Goal: Navigation & Orientation: Find specific page/section

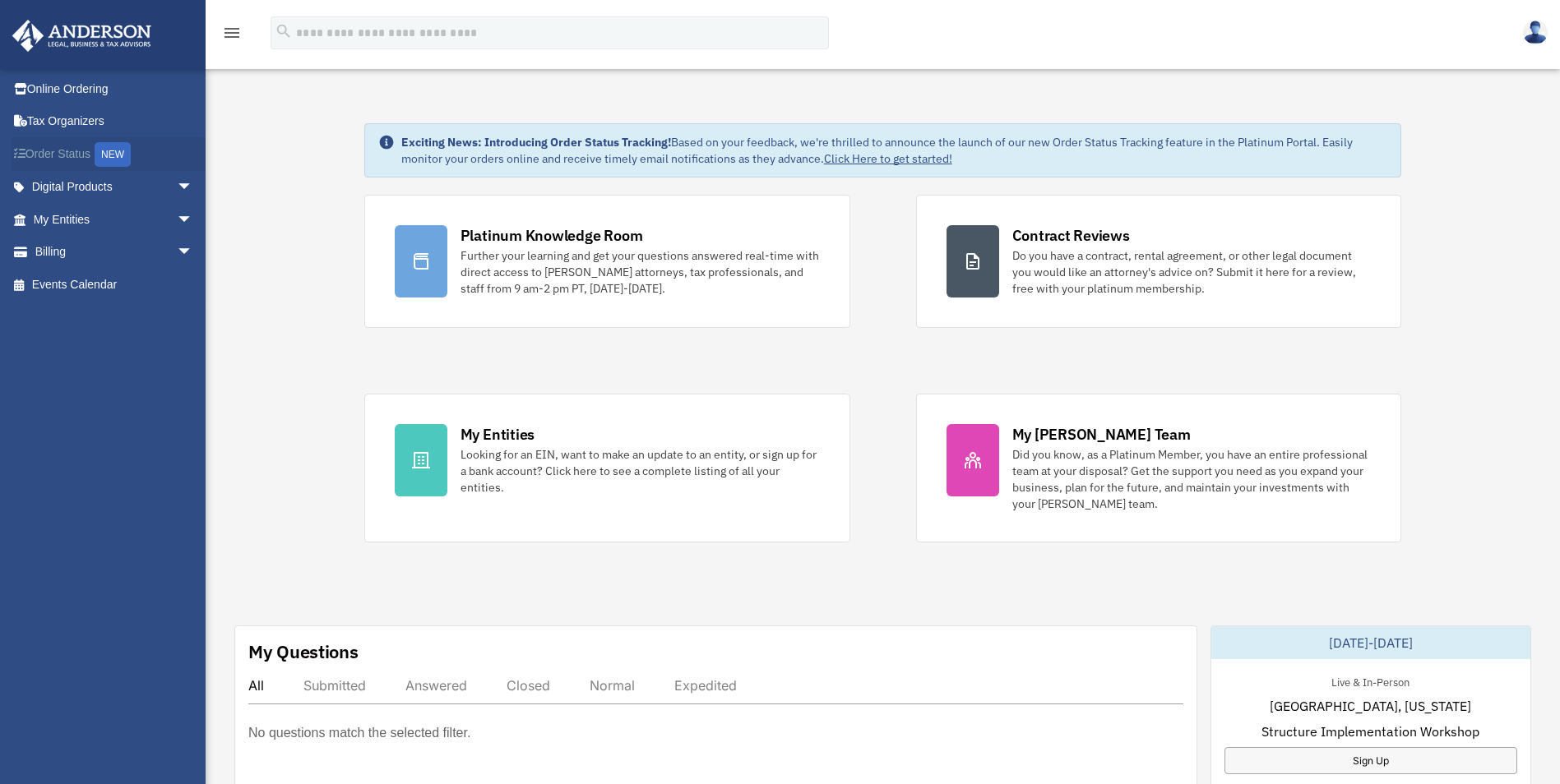
click at [106, 160] on div "NEW" at bounding box center [112, 154] width 36 height 25
click at [177, 219] on span "arrow_drop_down" at bounding box center [193, 219] width 33 height 33
click at [99, 255] on link "Overview" at bounding box center [120, 252] width 195 height 33
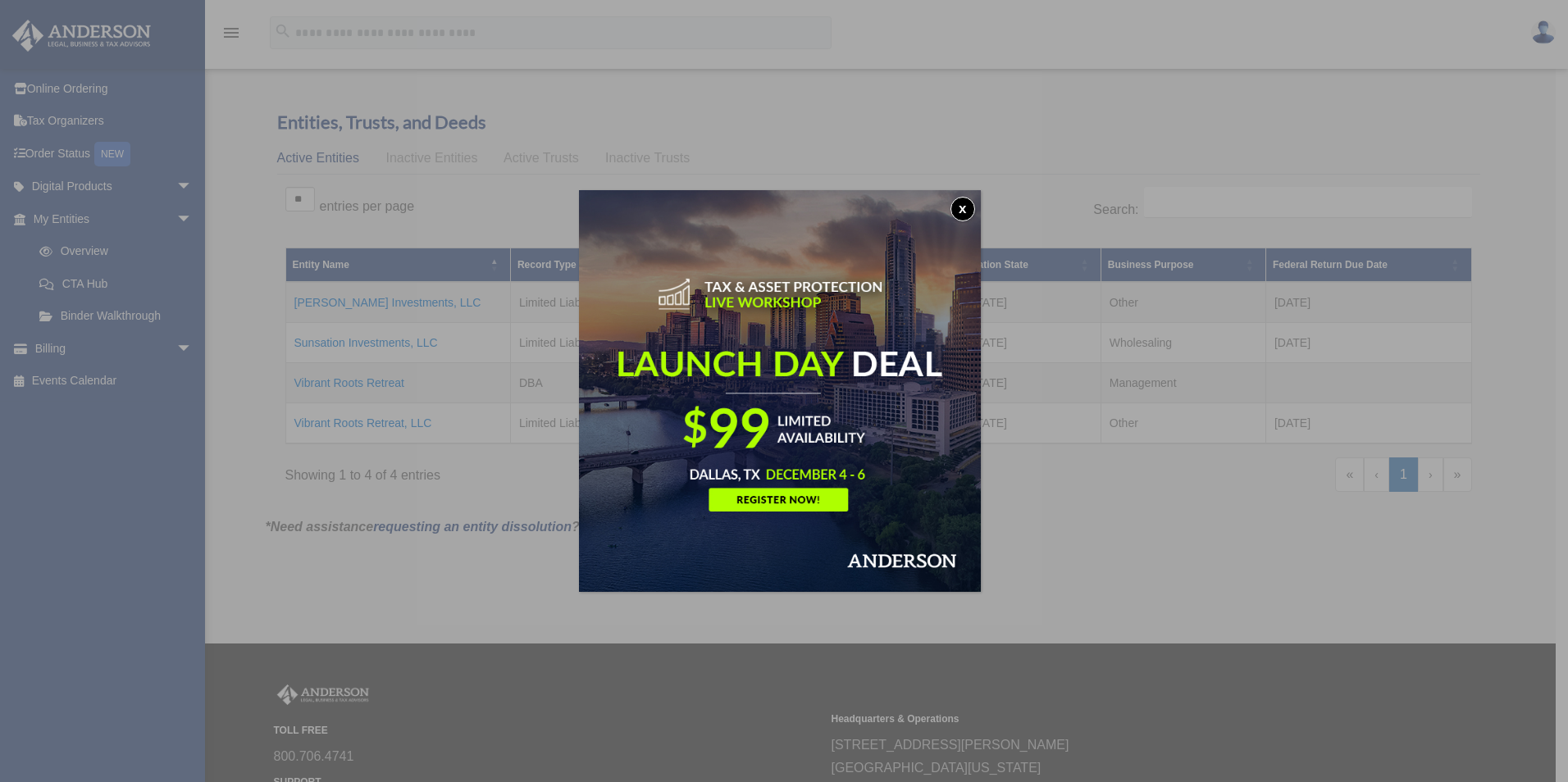
drag, startPoint x: 965, startPoint y: 207, endPoint x: 887, endPoint y: 277, distance: 104.8
click at [965, 208] on button "x" at bounding box center [963, 209] width 25 height 25
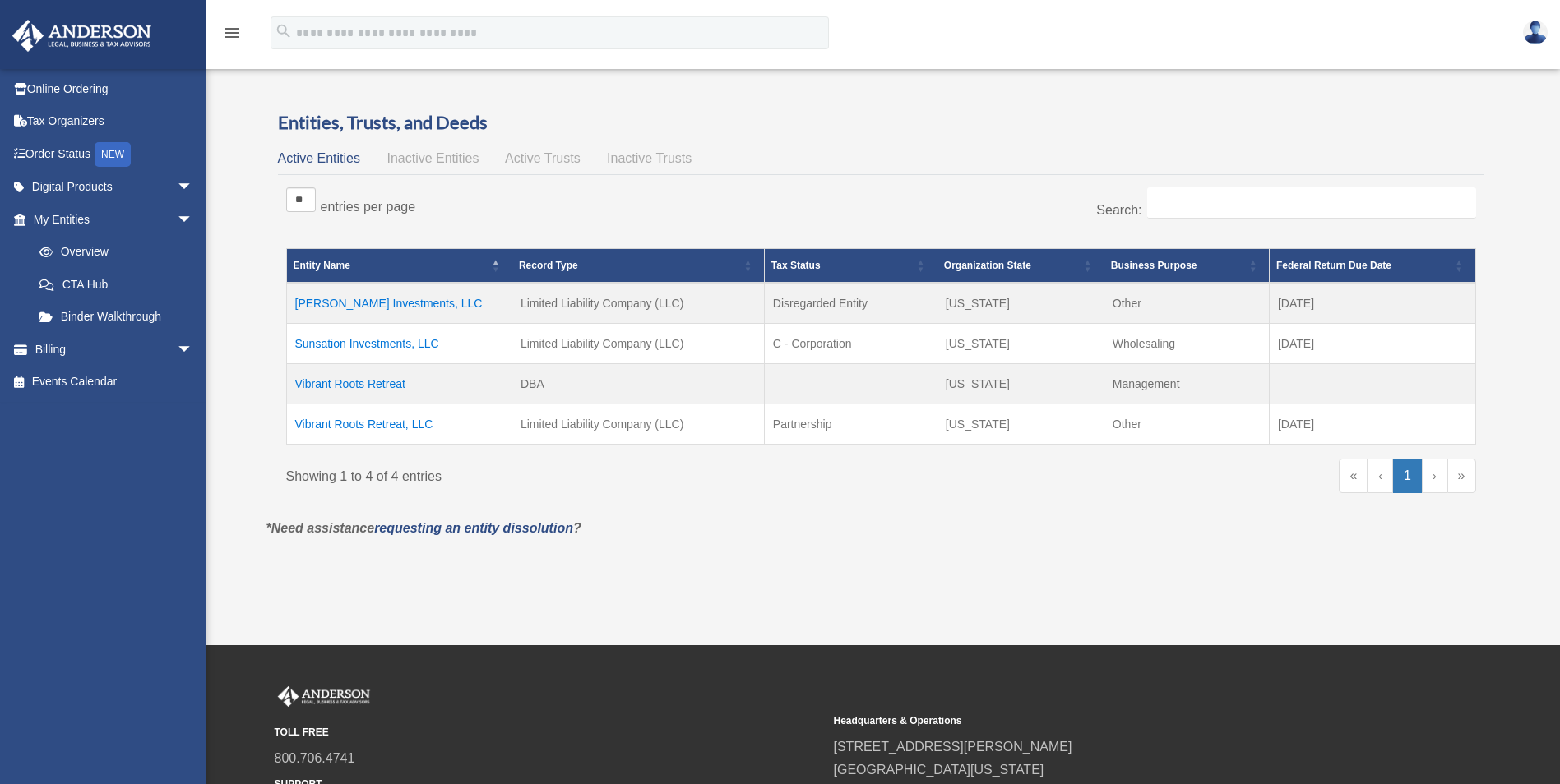
click at [359, 426] on td "Vibrant Roots Retreat, LLC" at bounding box center [398, 424] width 226 height 41
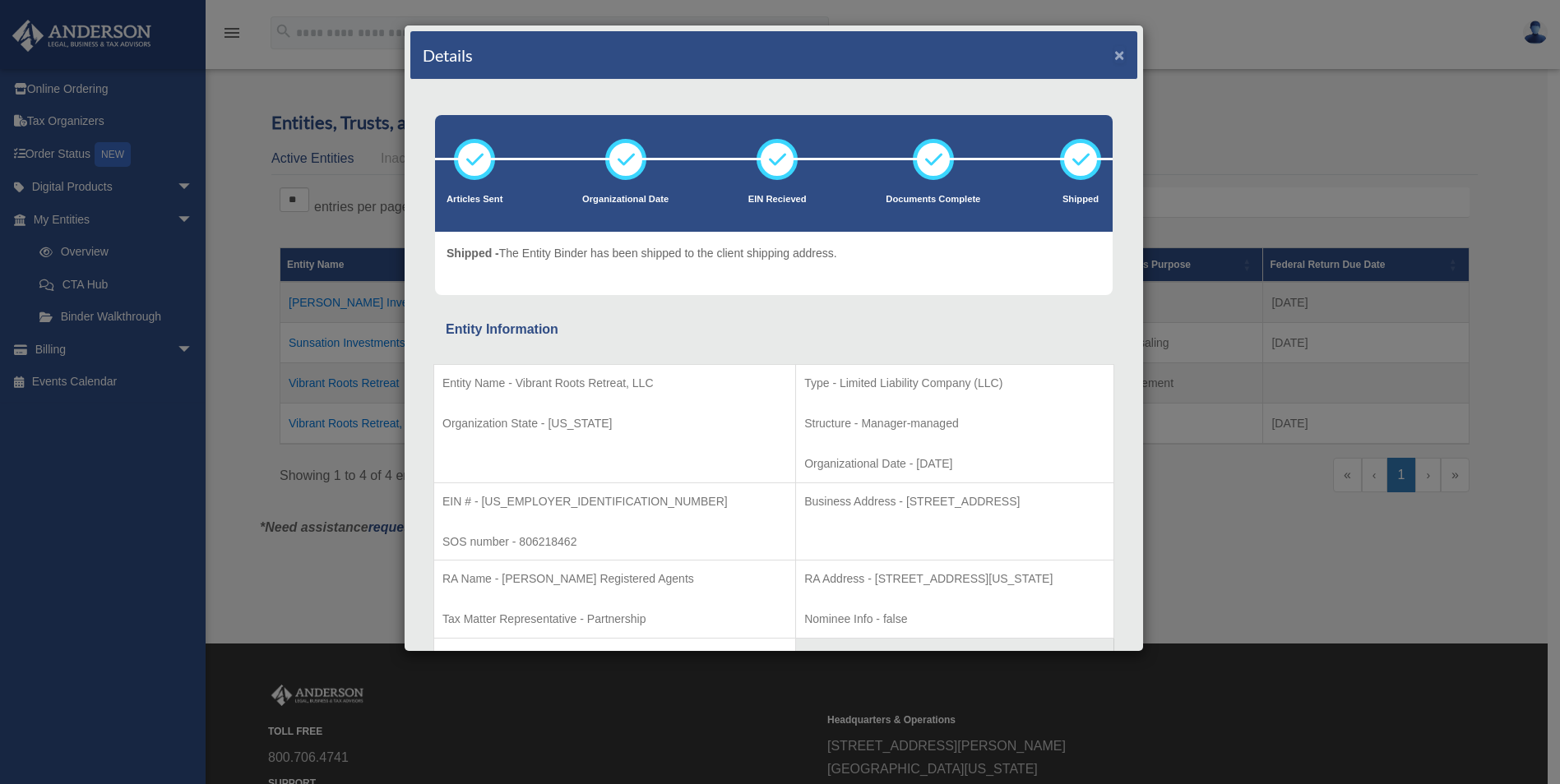
click at [1115, 51] on button "×" at bounding box center [1120, 54] width 10 height 17
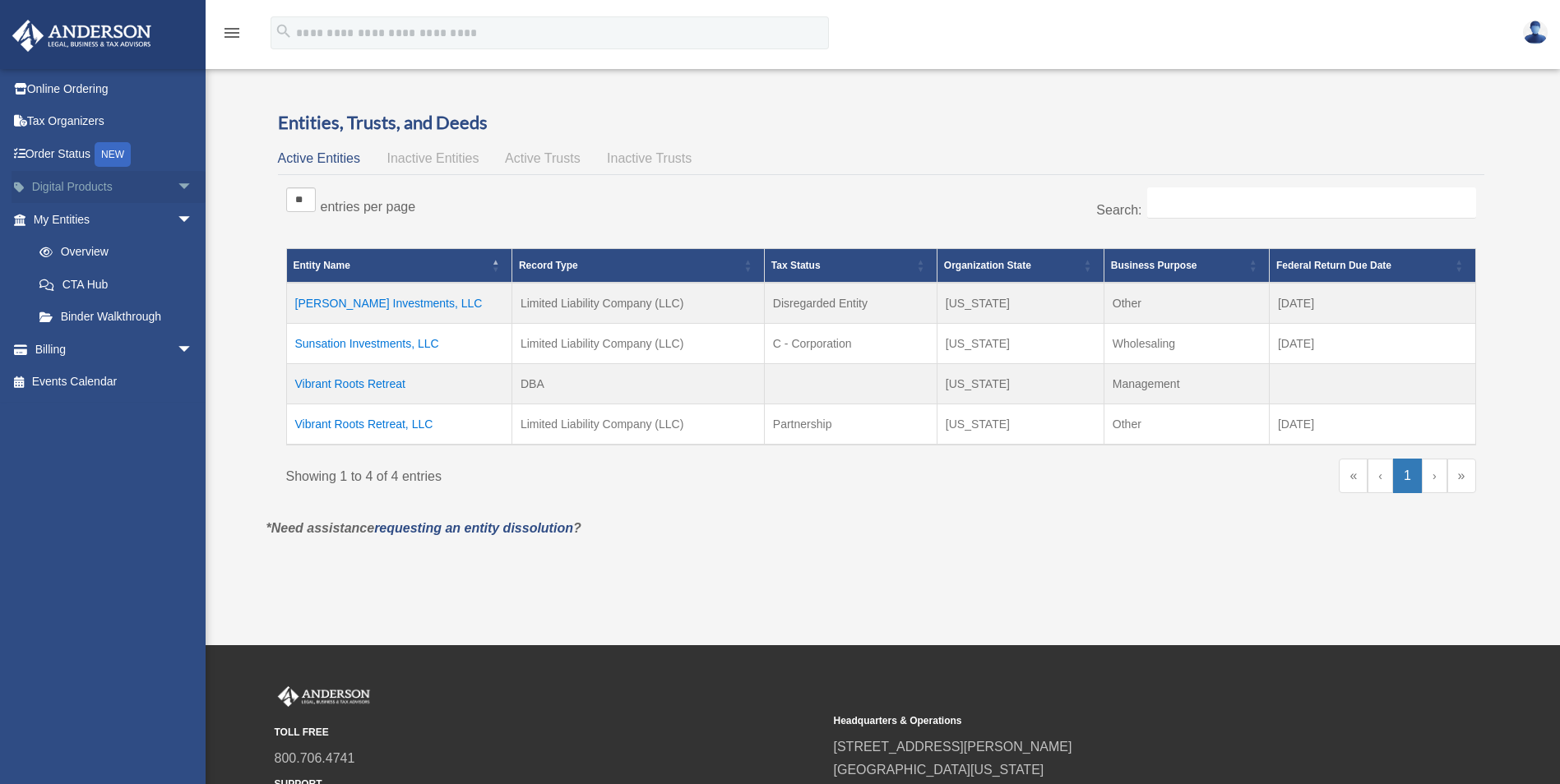
click at [177, 186] on span "arrow_drop_down" at bounding box center [193, 188] width 33 height 33
